Goal: Transaction & Acquisition: Purchase product/service

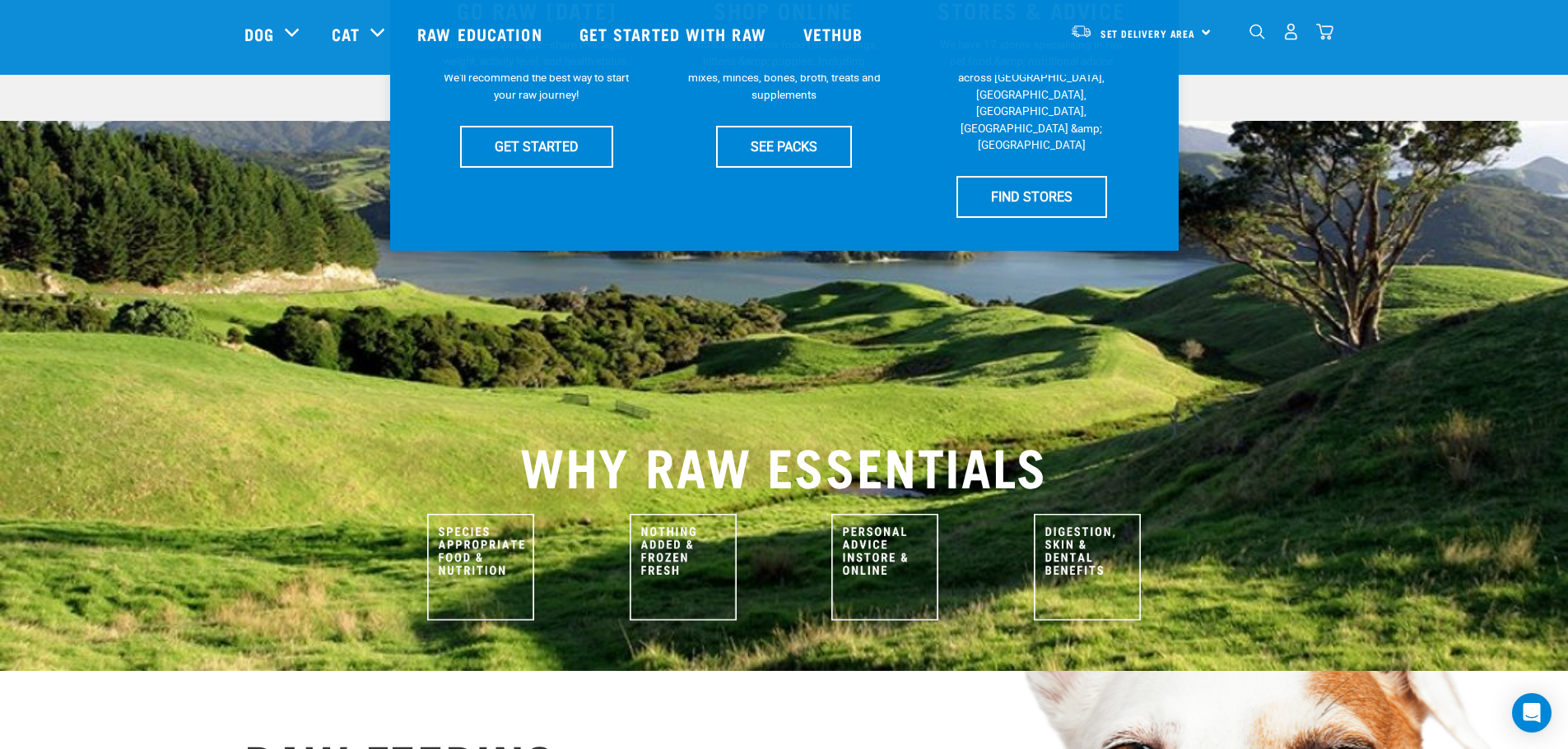
scroll to position [164, 0]
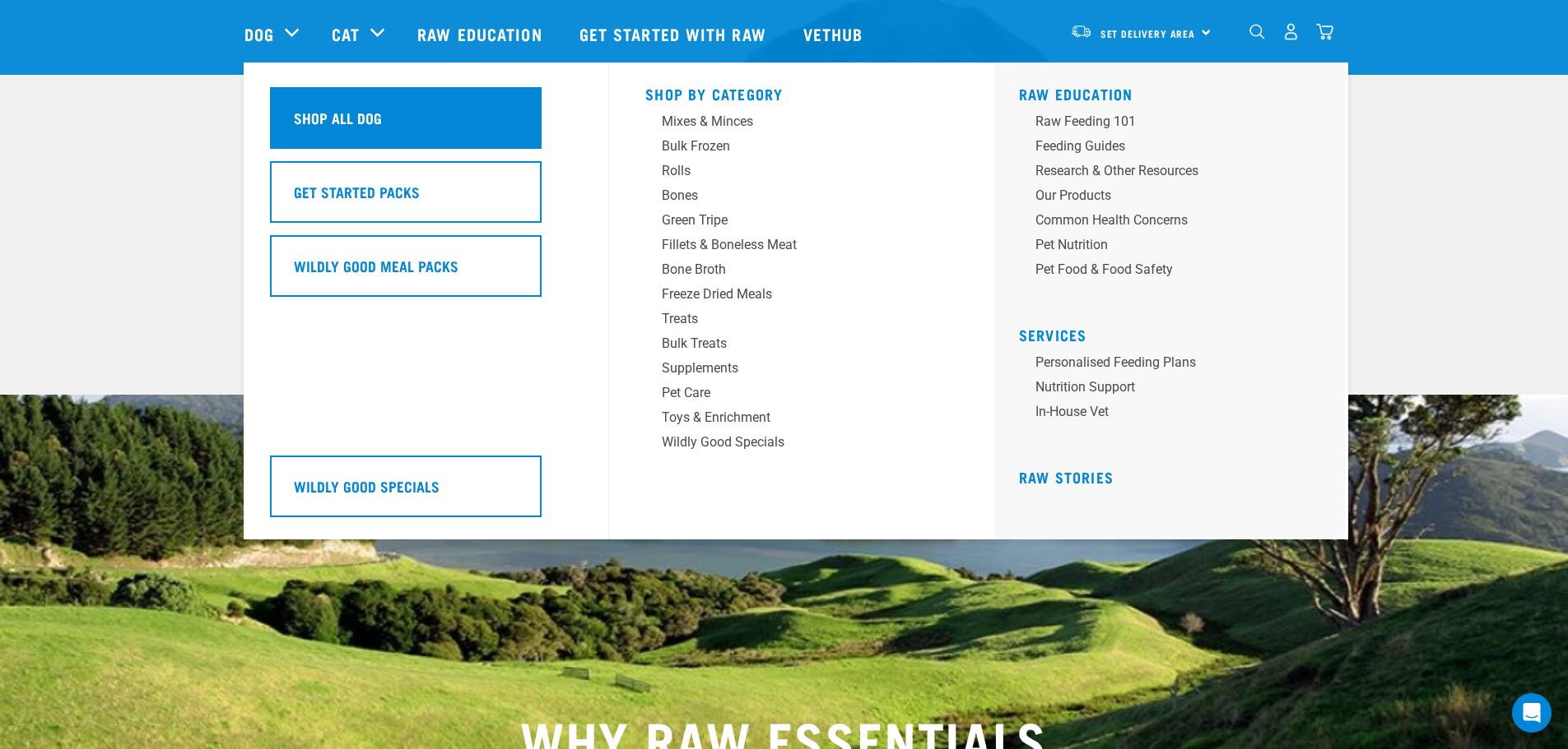
click at [341, 114] on h5 "Shop All Dog" at bounding box center [338, 117] width 88 height 21
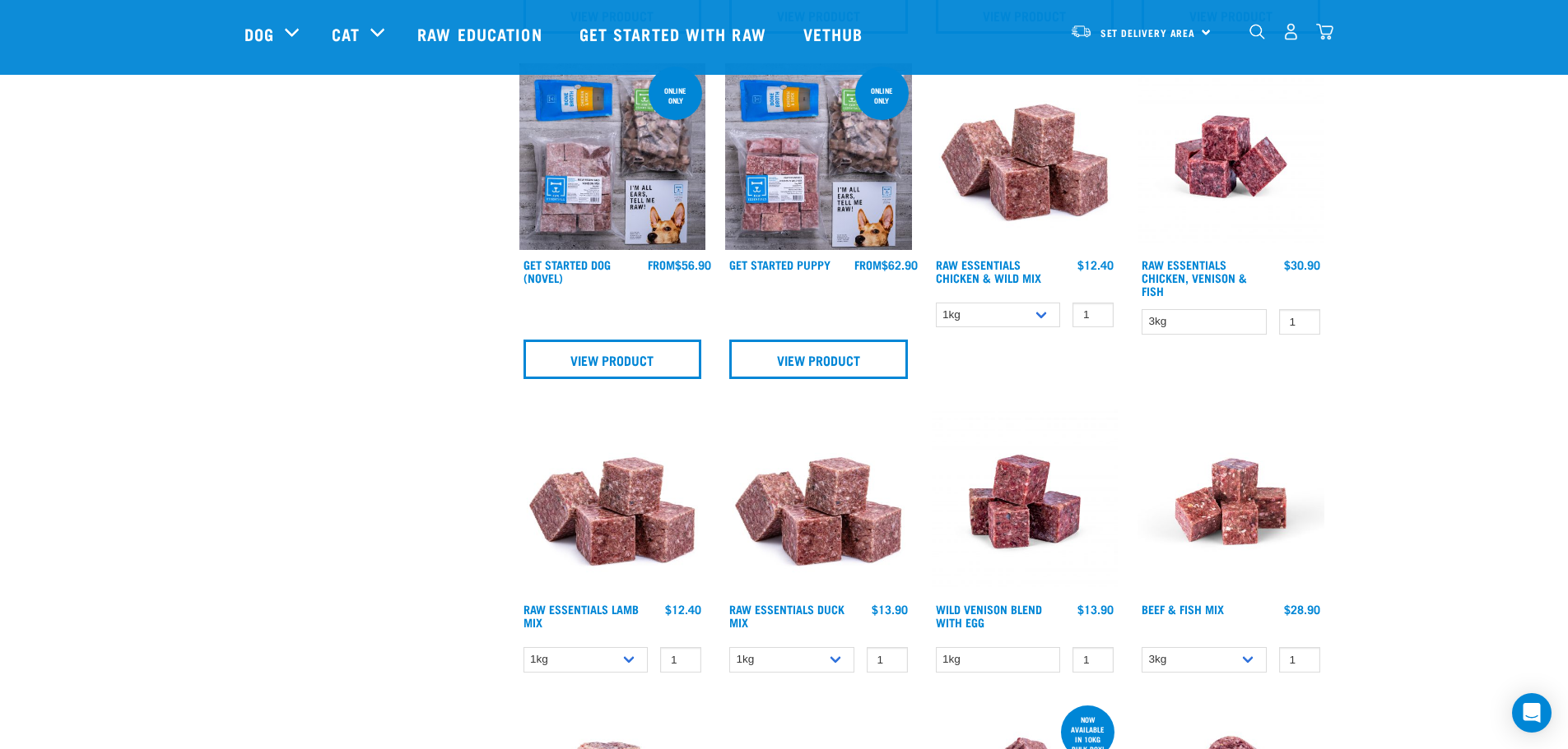
scroll to position [822, 0]
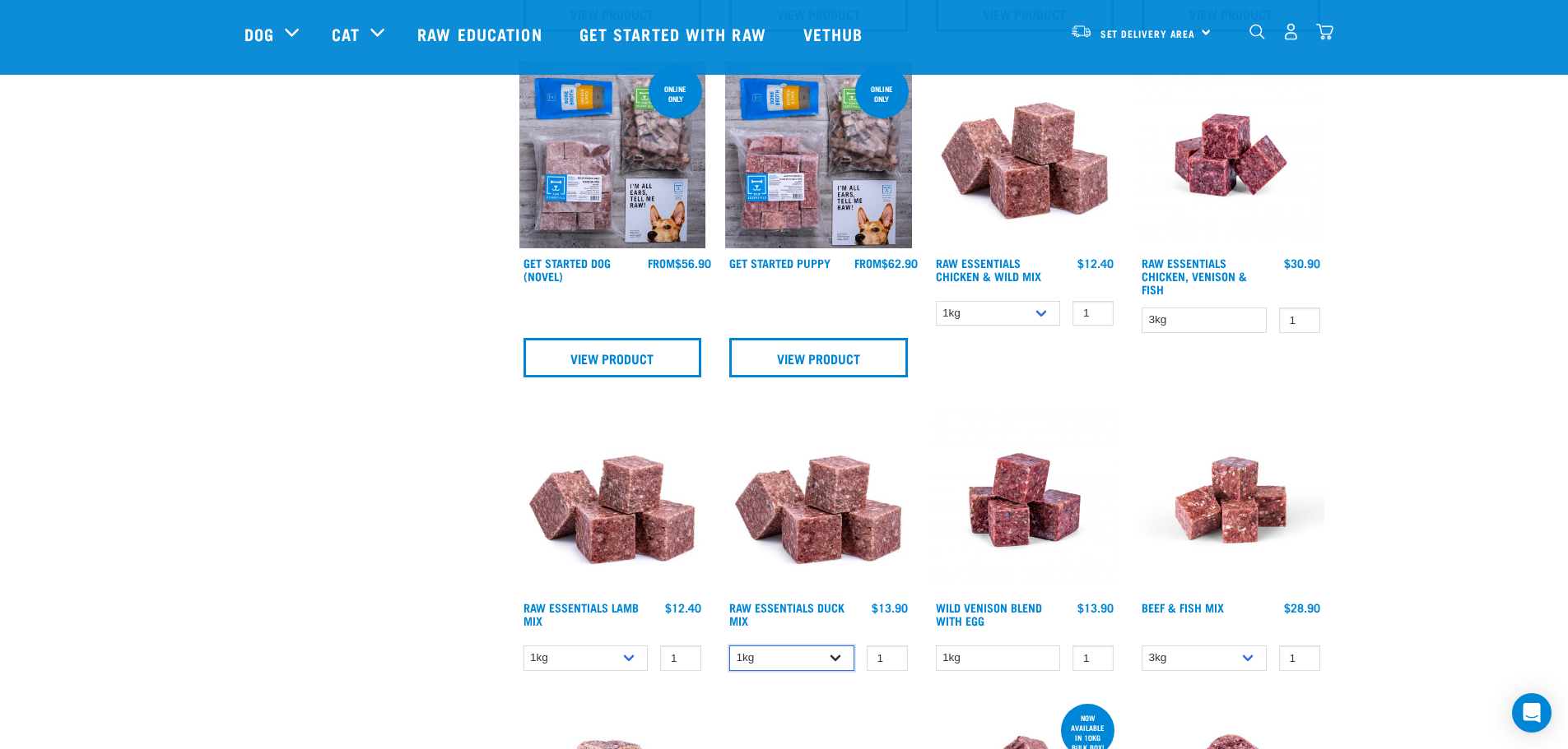
click at [789, 656] on select "1kg 3kg" at bounding box center [791, 659] width 125 height 26
select select "442098"
click at [729, 646] on select "1kg 3kg" at bounding box center [791, 659] width 125 height 26
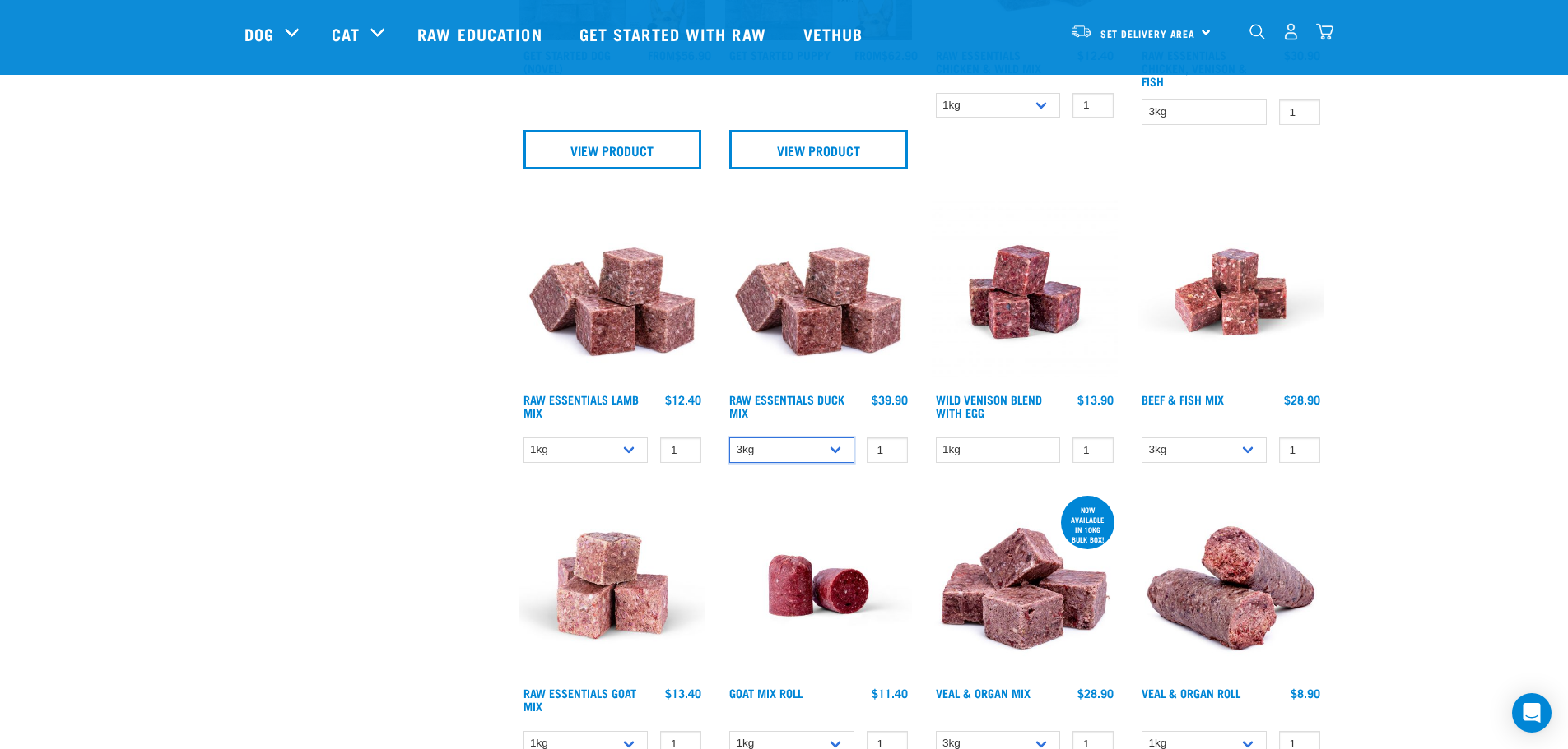
scroll to position [1069, 0]
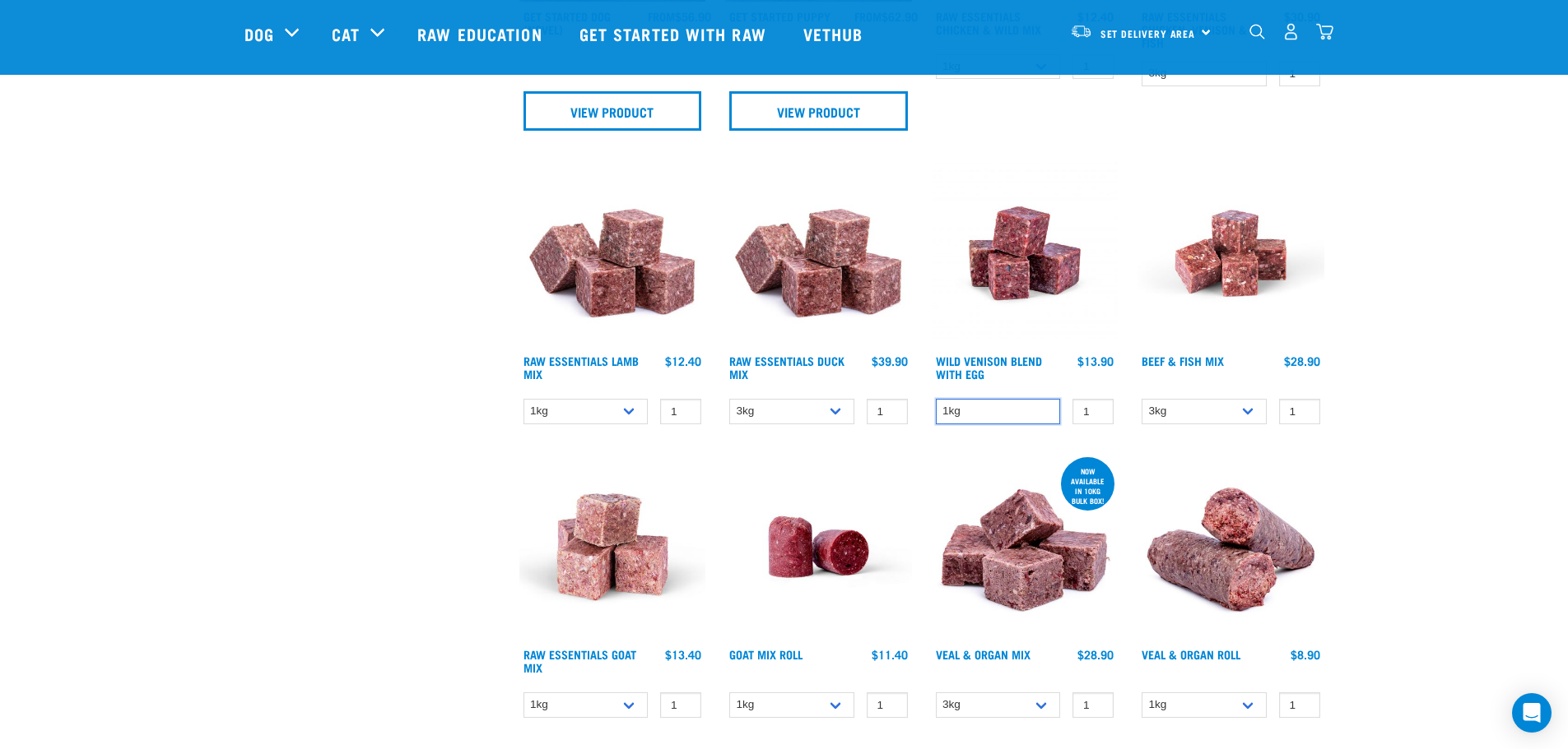
click at [1021, 410] on select "1kg" at bounding box center [998, 412] width 125 height 26
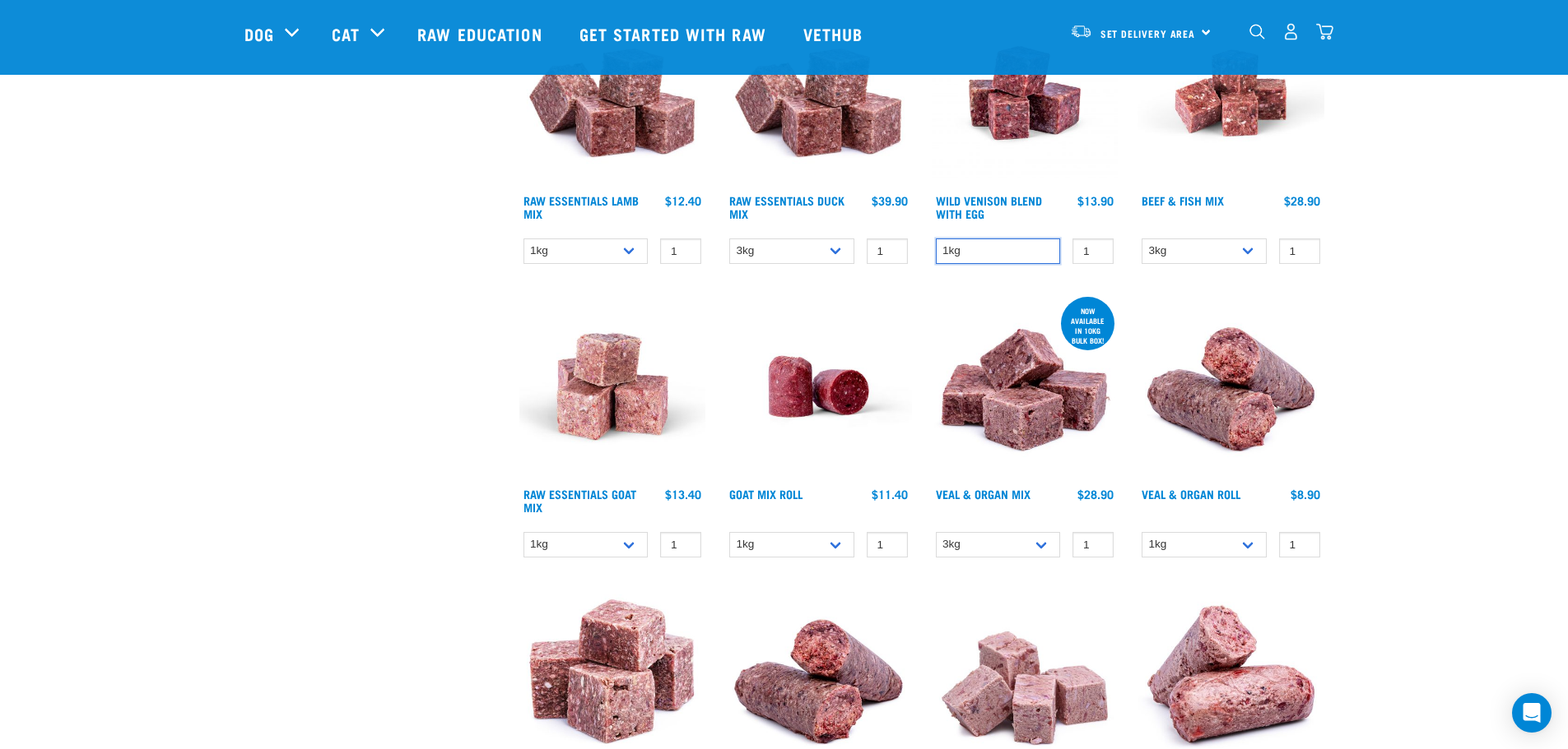
scroll to position [1234, 0]
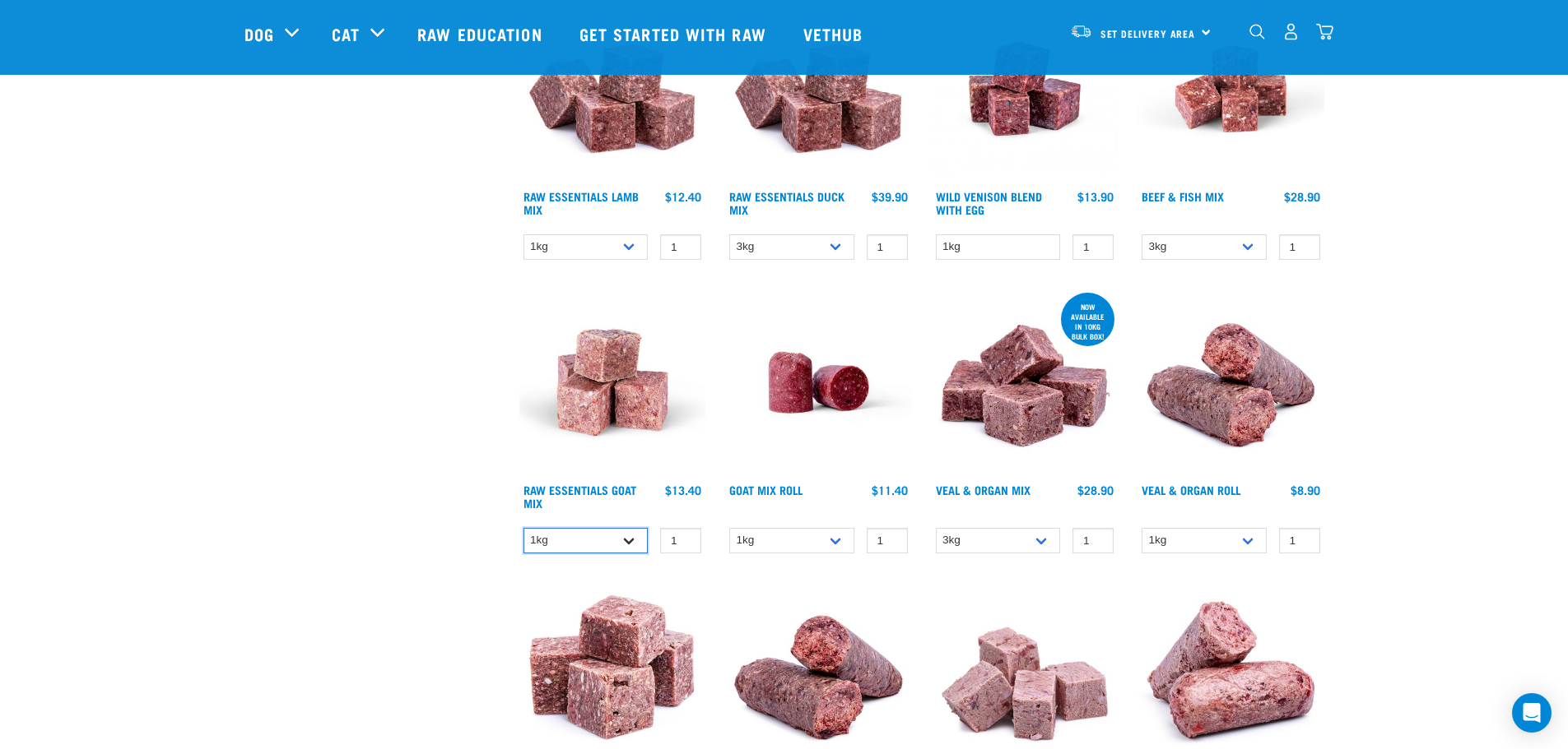
click at [586, 533] on select "1kg 3kg" at bounding box center [586, 541] width 125 height 26
select select "337219"
click at [524, 528] on select "1kg 3kg" at bounding box center [586, 541] width 125 height 26
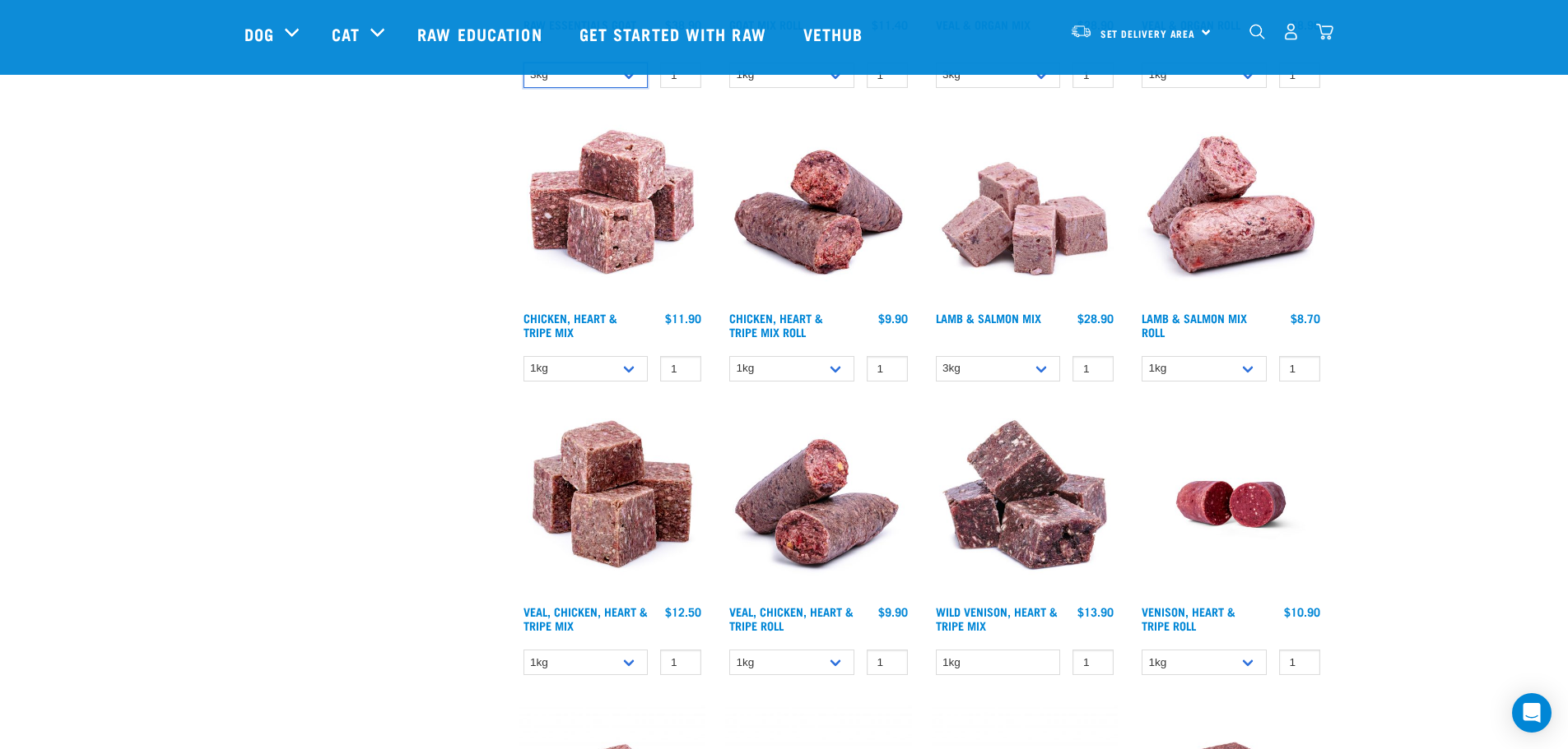
scroll to position [1727, 0]
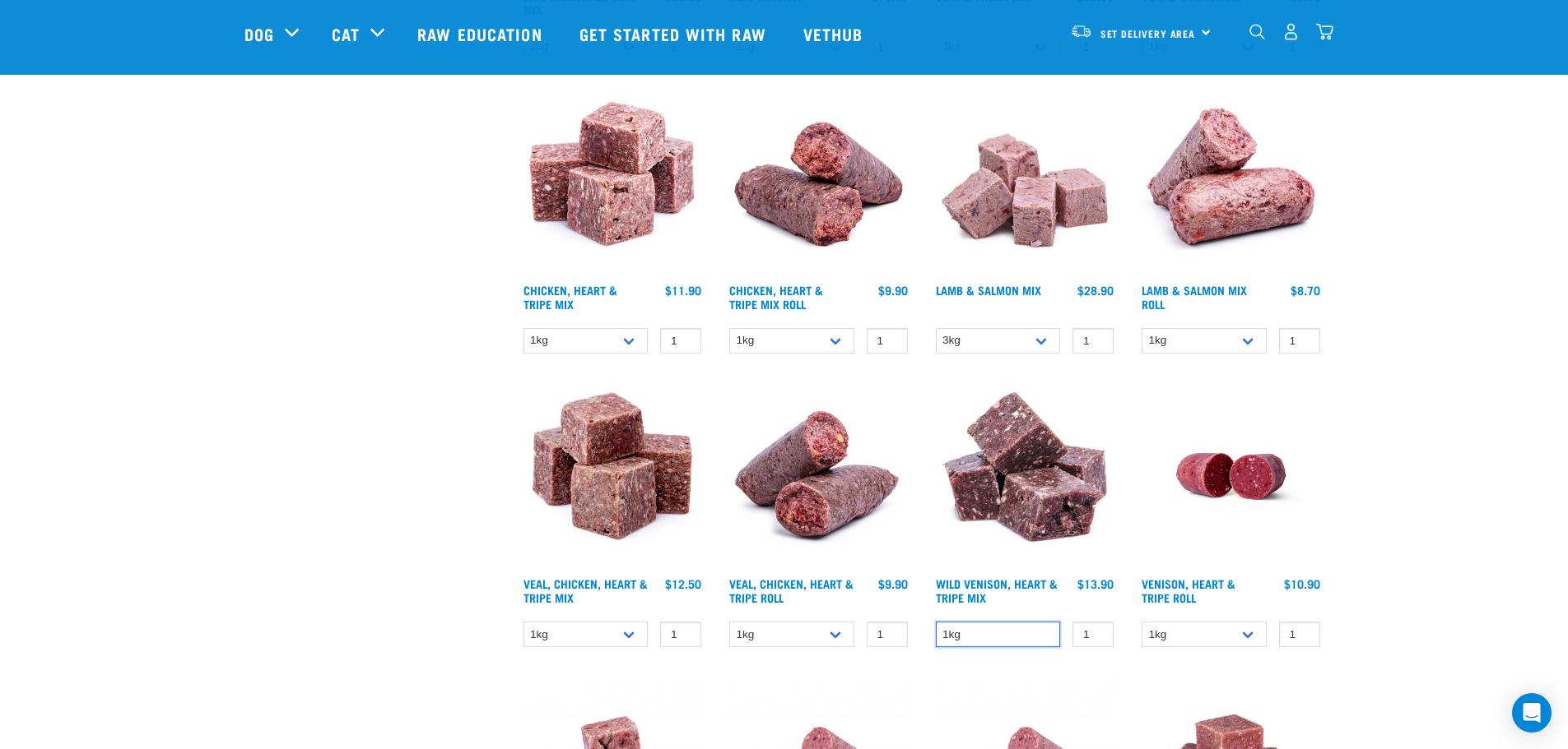
click at [1011, 627] on select "1kg" at bounding box center [998, 635] width 125 height 26
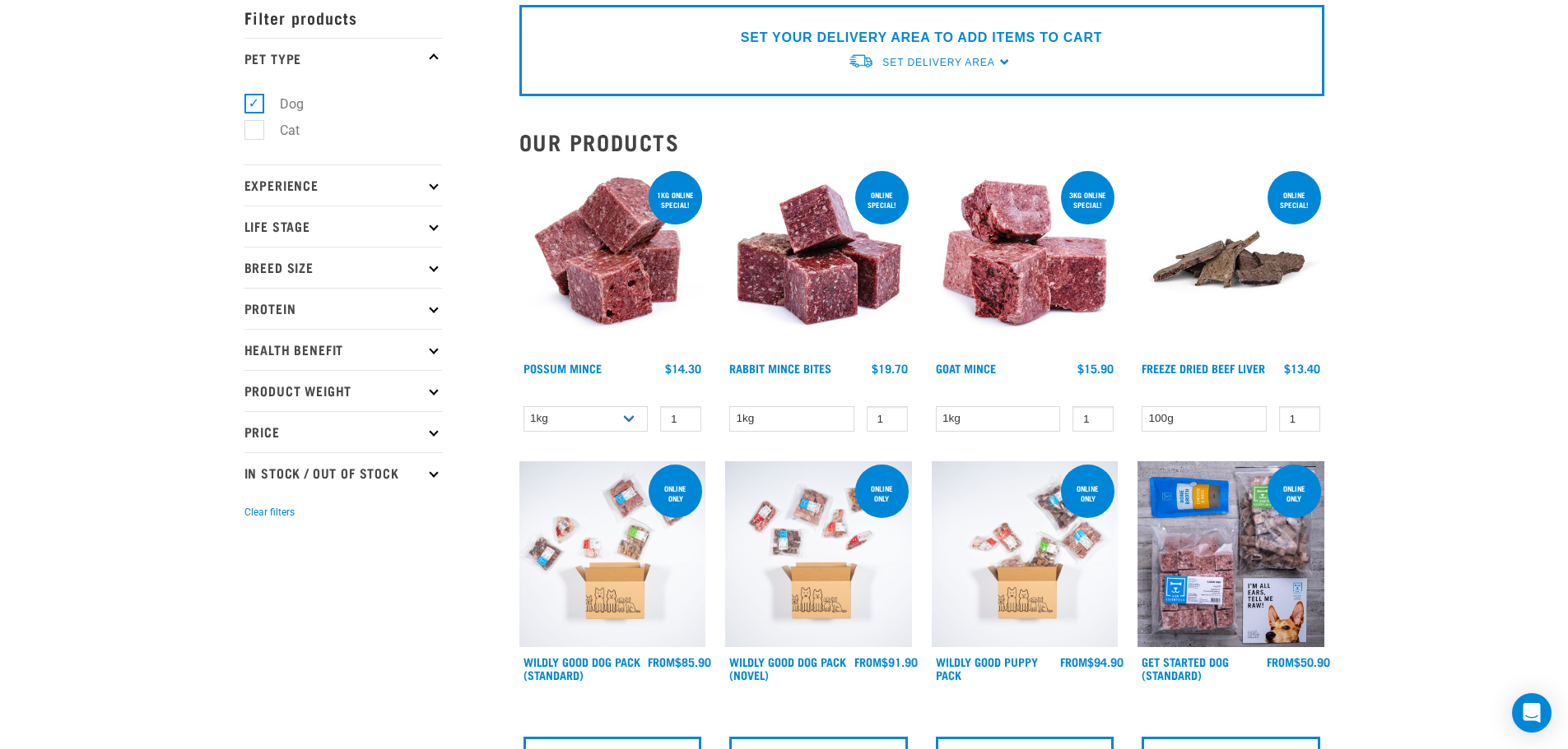
scroll to position [0, 0]
